Goal: Navigation & Orientation: Find specific page/section

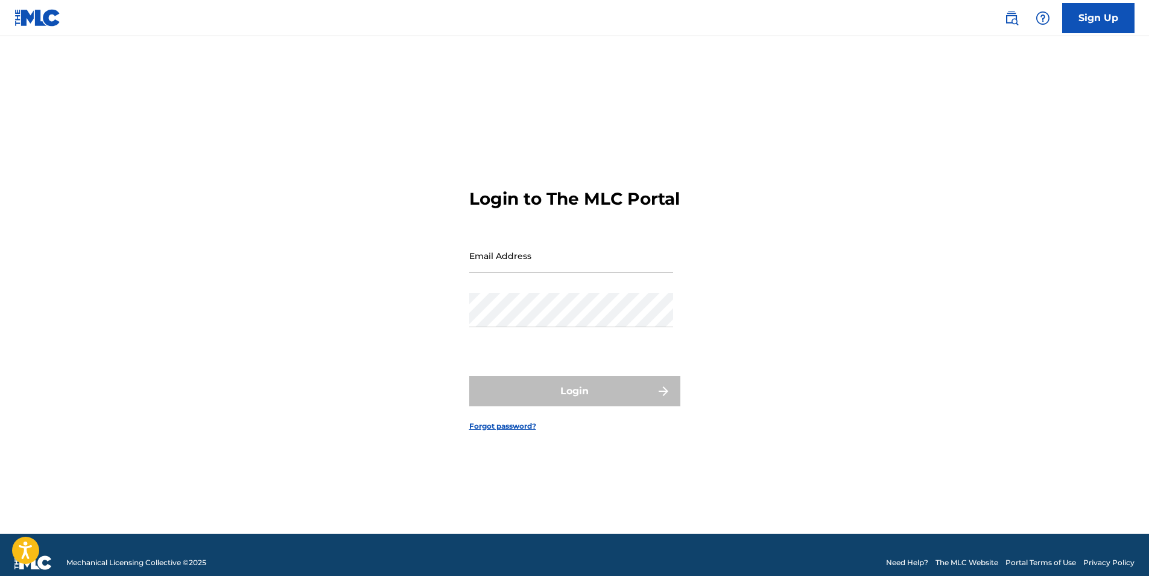
click at [484, 262] on input "Email Address" at bounding box center [571, 255] width 204 height 34
type input "[EMAIL_ADDRESS][DOMAIN_NAME]"
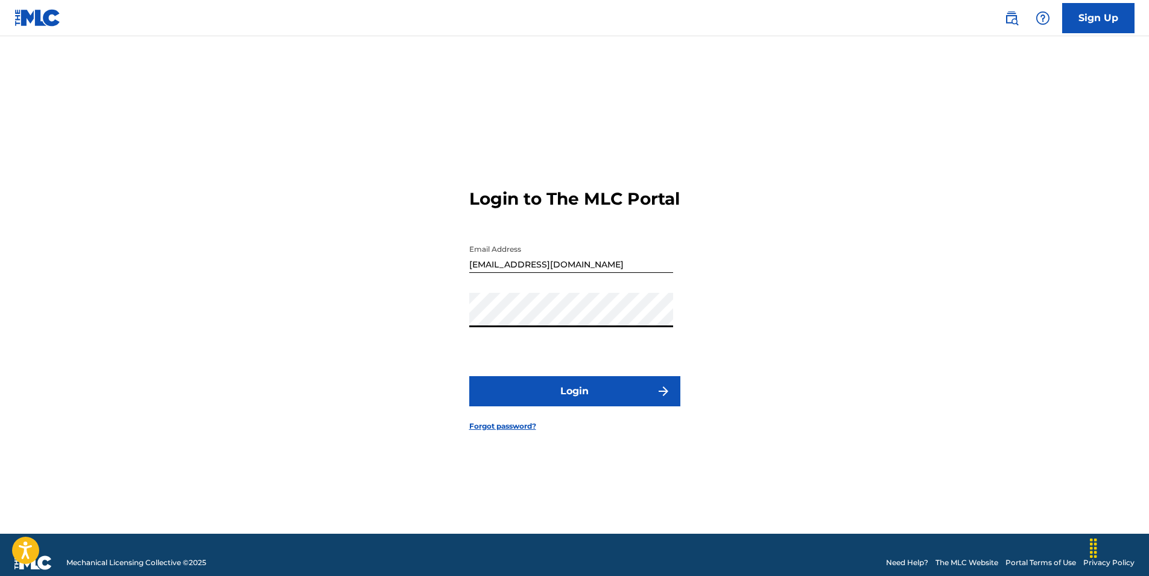
click at [469, 376] on button "Login" at bounding box center [574, 391] width 211 height 30
click at [364, 319] on div "Login to The MLC Portal Email Address sanioli@hotmail.com Password Login Forgot…" at bounding box center [575, 299] width 845 height 467
click at [623, 392] on button "Login" at bounding box center [574, 391] width 211 height 30
click at [435, 329] on div "Login to The MLC Portal Email Address sanioli@hotmail.com Password Login Forgot…" at bounding box center [575, 299] width 845 height 467
click at [583, 398] on button "Login" at bounding box center [574, 391] width 211 height 30
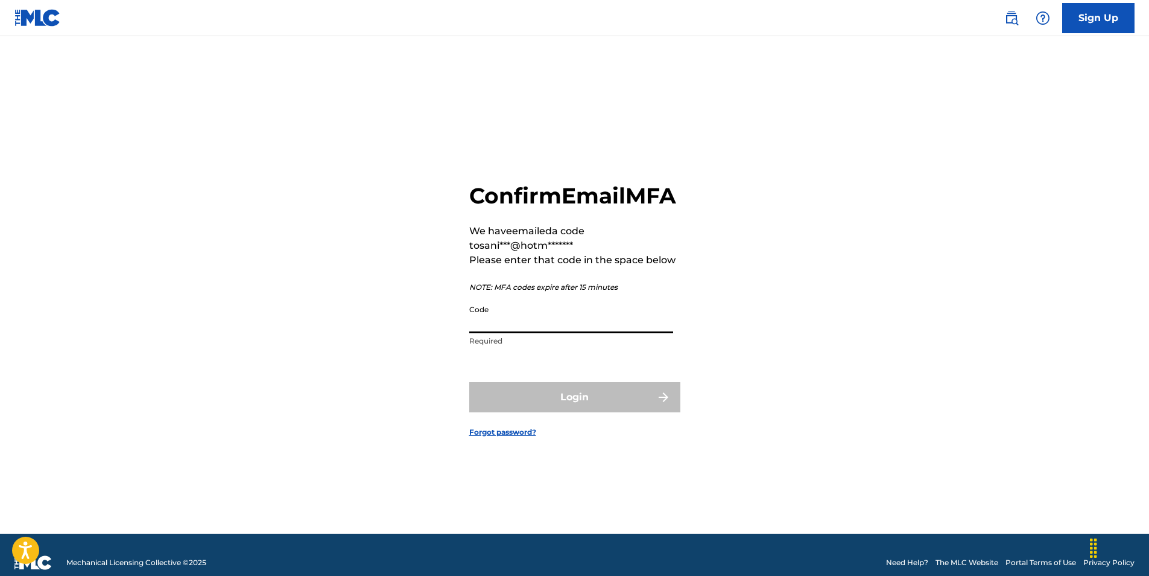
click at [577, 329] on input "Code" at bounding box center [571, 316] width 204 height 34
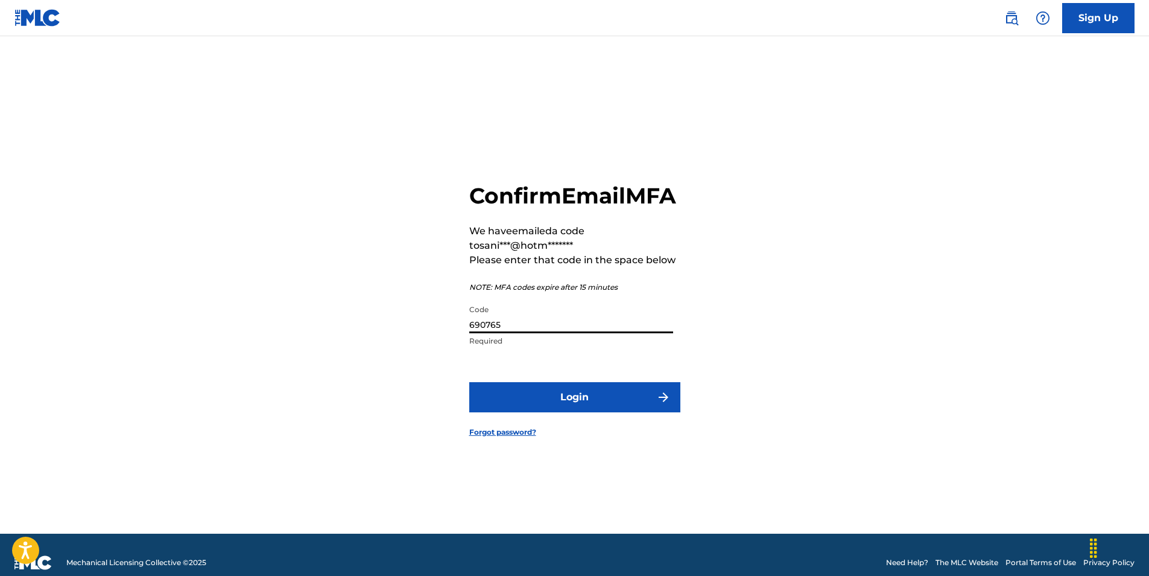
type input "690765"
click at [577, 405] on button "Login" at bounding box center [574, 397] width 211 height 30
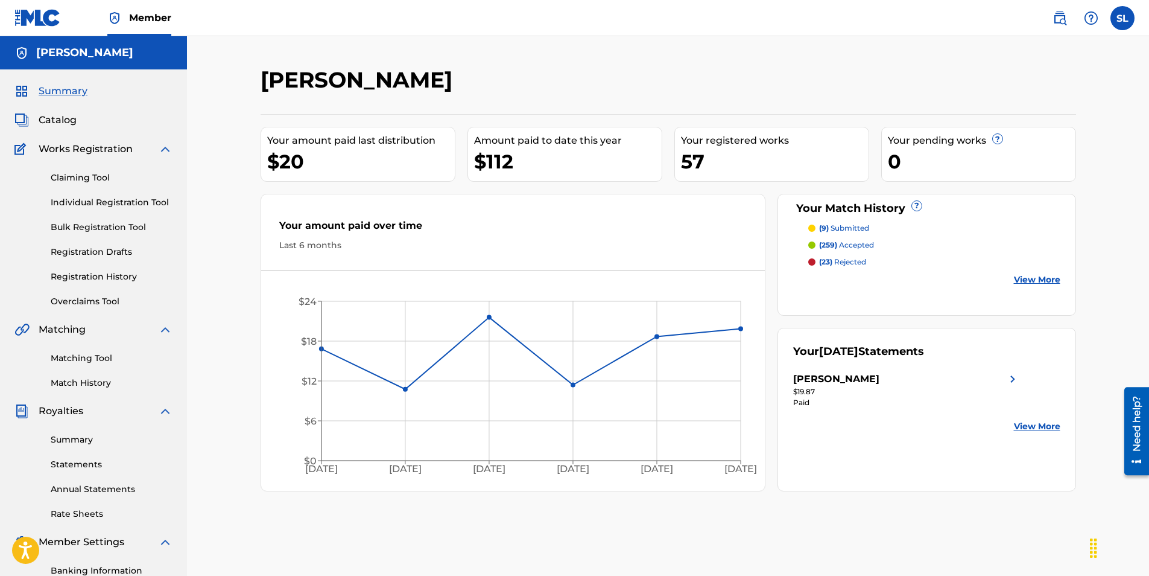
click at [94, 302] on link "Overclaims Tool" at bounding box center [112, 301] width 122 height 13
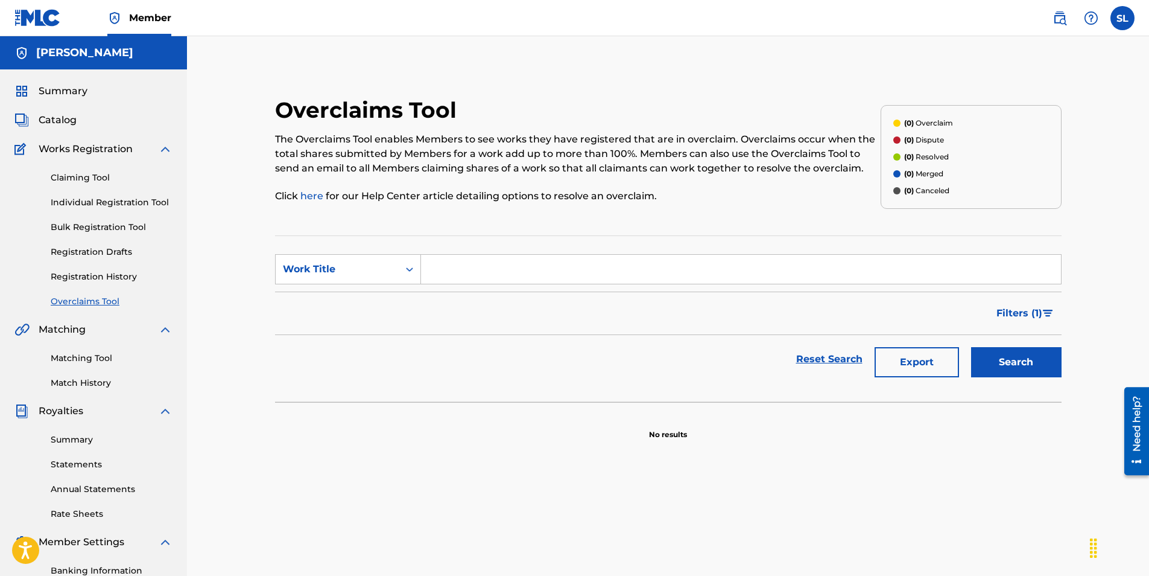
click at [106, 275] on link "Registration History" at bounding box center [112, 276] width 122 height 13
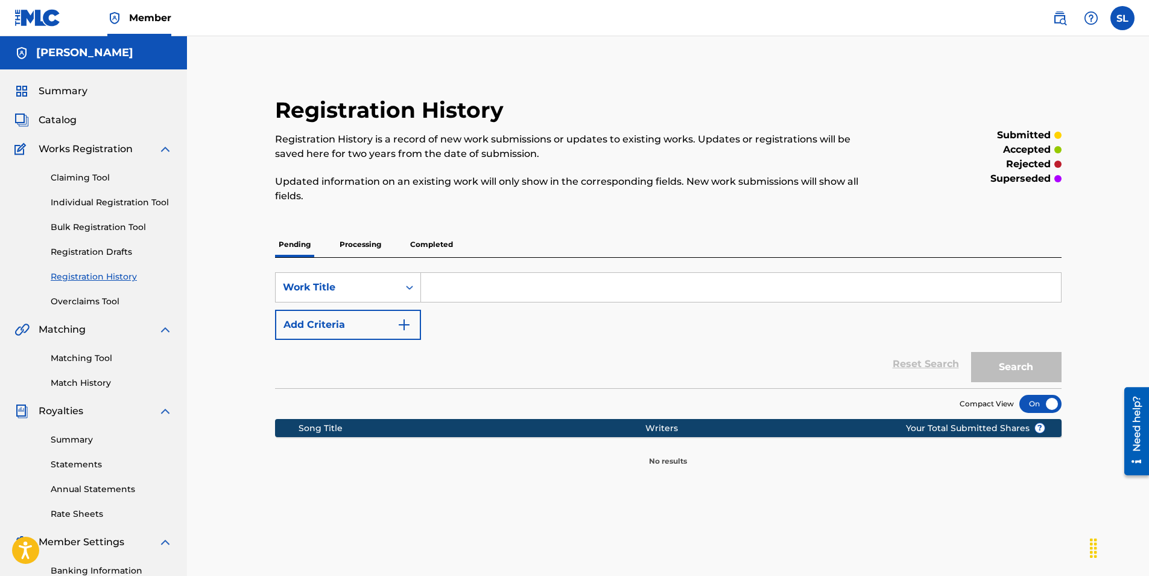
click at [109, 357] on link "Matching Tool" at bounding box center [112, 358] width 122 height 13
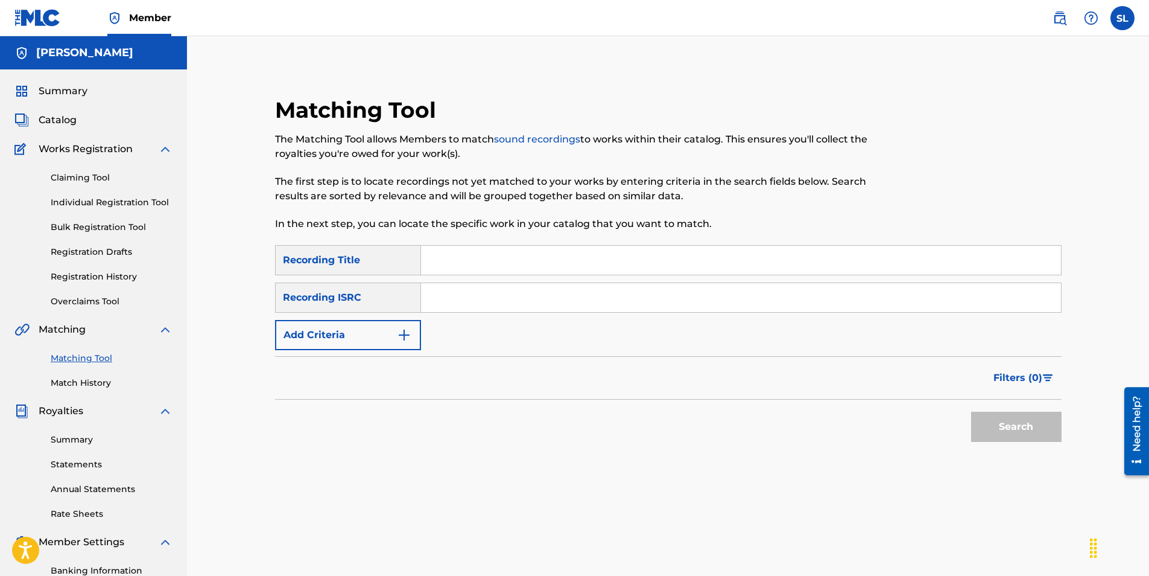
click at [100, 381] on link "Match History" at bounding box center [112, 383] width 122 height 13
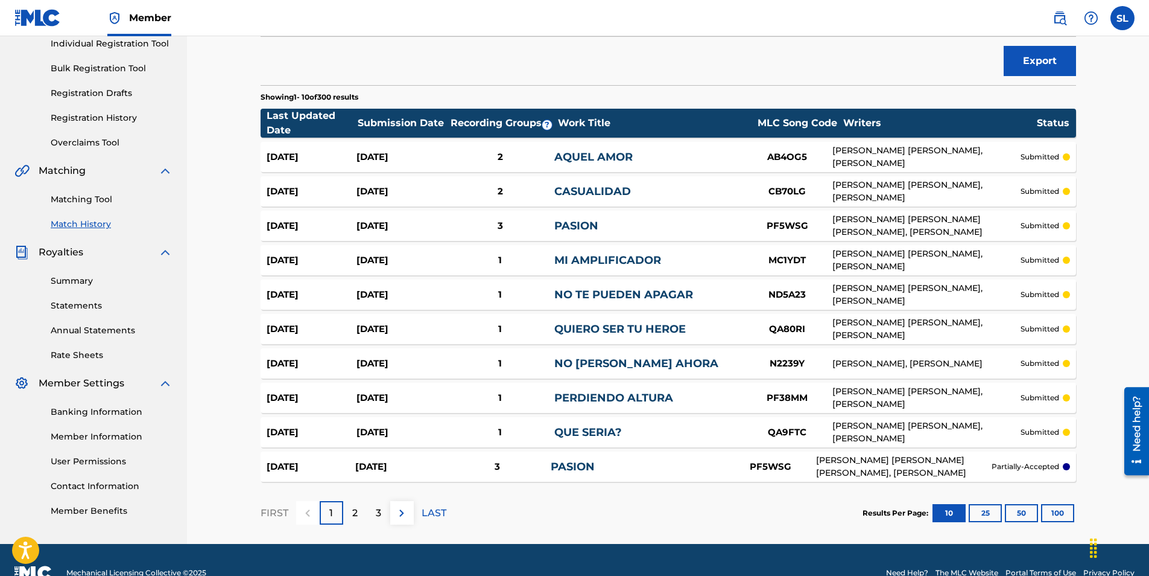
scroll to position [185, 0]
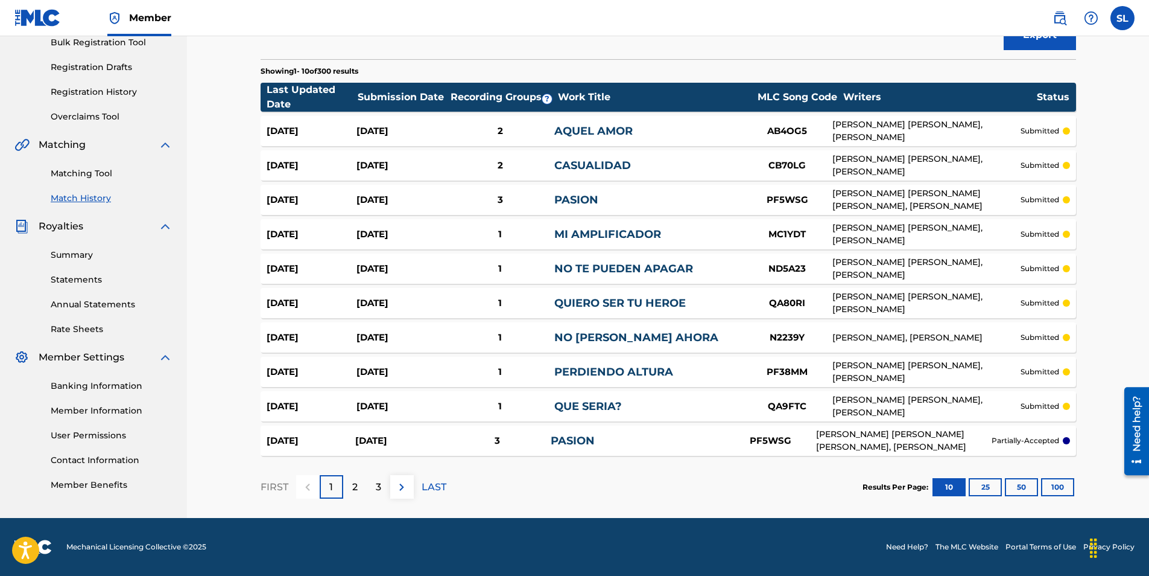
click at [352, 480] on p "2" at bounding box center [354, 487] width 5 height 14
click at [331, 492] on p "1" at bounding box center [331, 487] width 4 height 14
click at [359, 490] on div "2" at bounding box center [355, 487] width 24 height 24
click at [332, 490] on p "1" at bounding box center [331, 487] width 4 height 14
click at [352, 490] on p "2" at bounding box center [354, 487] width 5 height 14
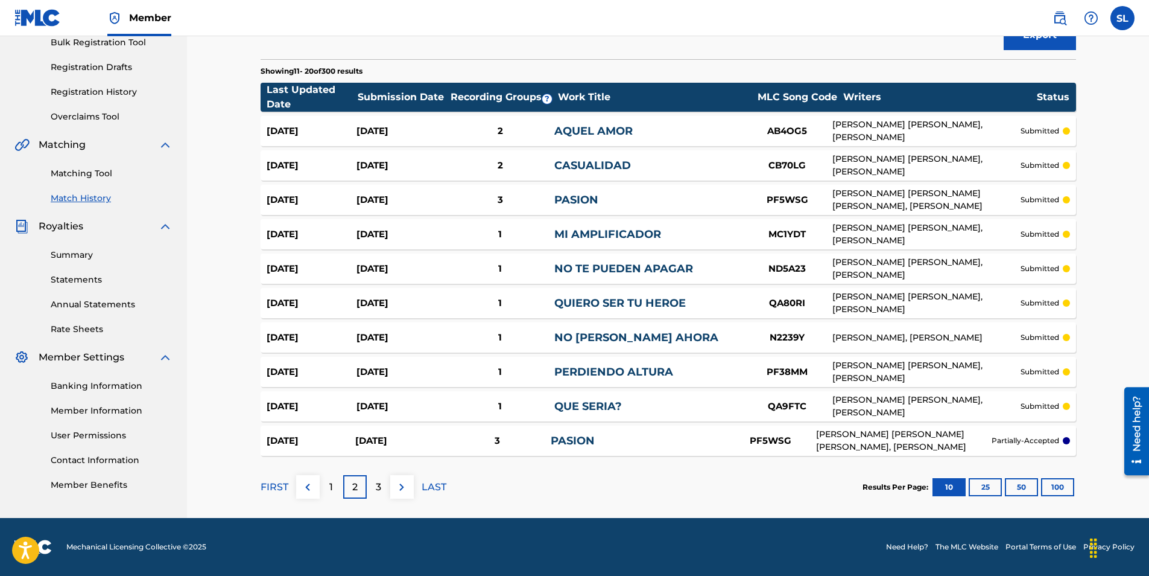
click at [382, 488] on div "3" at bounding box center [379, 487] width 24 height 24
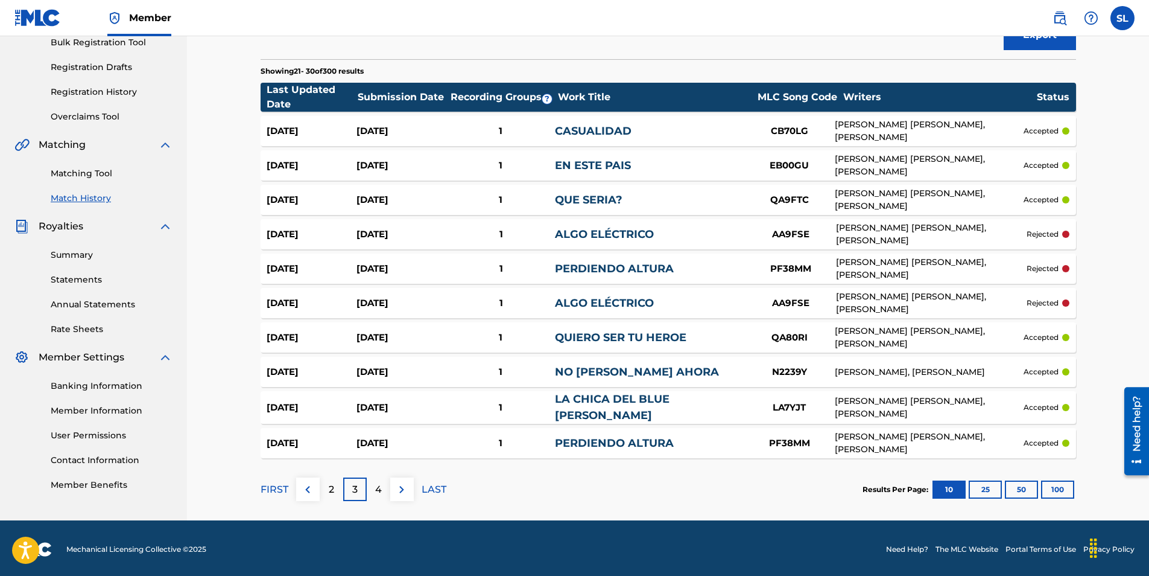
click at [352, 485] on p "3" at bounding box center [354, 489] width 5 height 14
click at [329, 483] on p "2" at bounding box center [331, 489] width 5 height 14
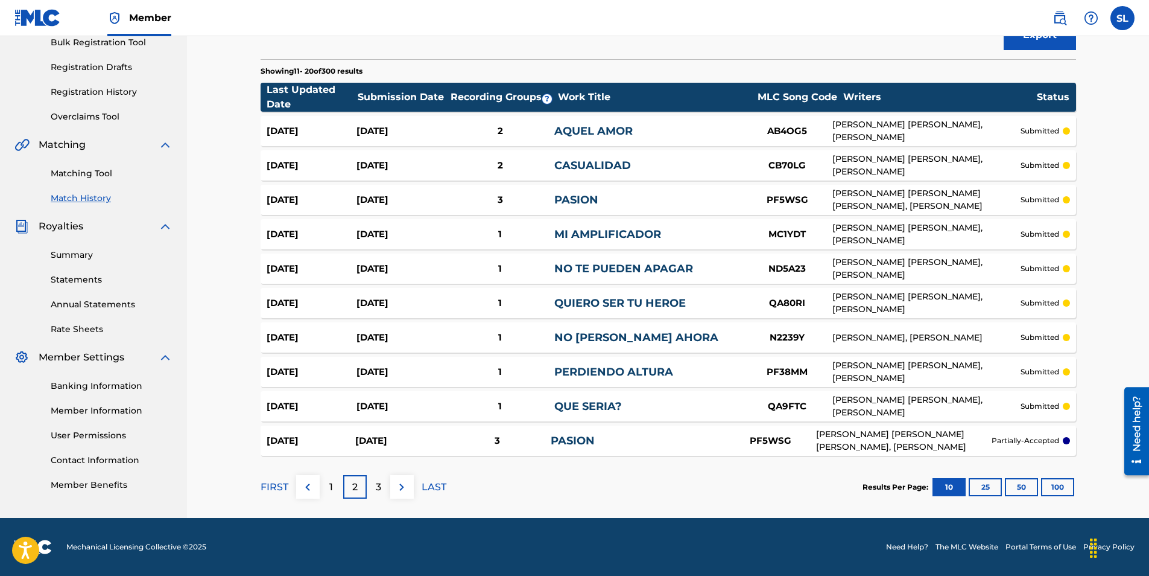
click at [329, 490] on p "1" at bounding box center [331, 487] width 4 height 14
click at [109, 482] on link "Member Benefits" at bounding box center [112, 484] width 122 height 13
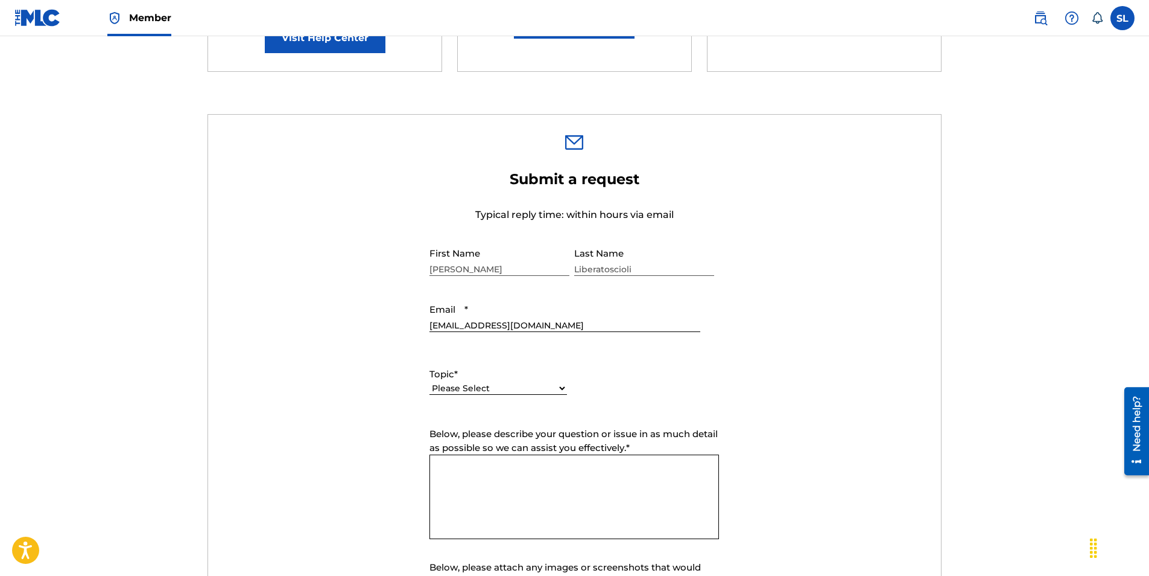
scroll to position [402, 0]
